Goal: Use online tool/utility: Utilize a website feature to perform a specific function

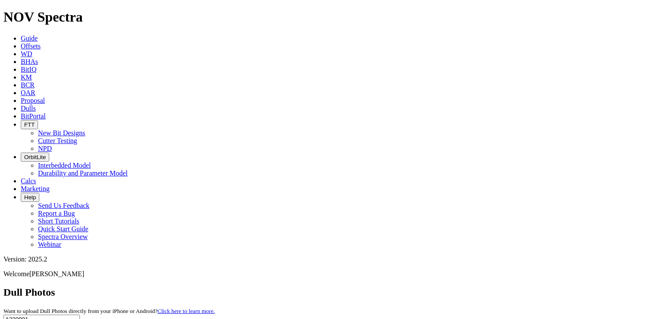
click at [35, 121] on span "FTT" at bounding box center [29, 124] width 10 height 6
click at [46, 112] on span "BitPortal" at bounding box center [33, 115] width 25 height 7
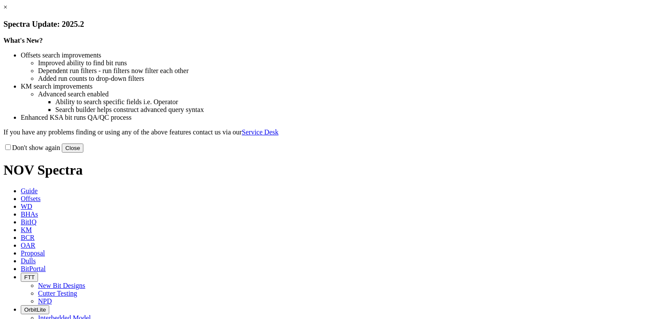
click at [83, 153] on button "Close" at bounding box center [73, 147] width 22 height 9
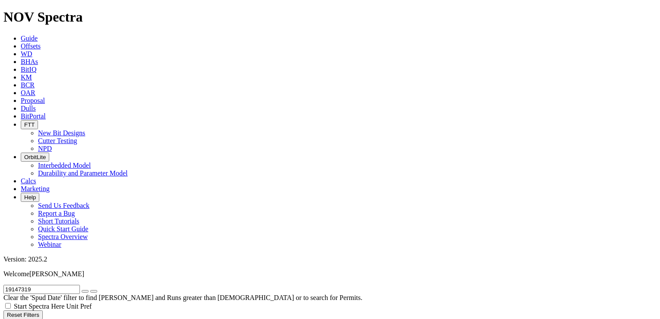
scroll to position [2, 0]
checkbox input "true"
radio input "false"
radio input "true"
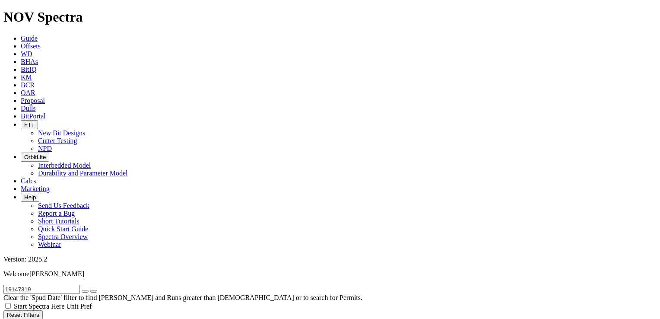
scroll to position [605, 0]
radio input "true"
radio input "false"
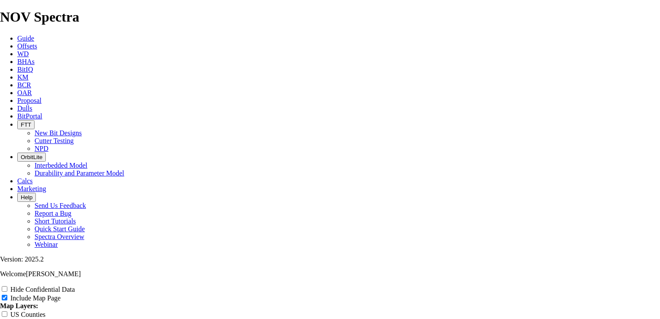
scroll to position [303, 0]
